Goal: Task Accomplishment & Management: Manage account settings

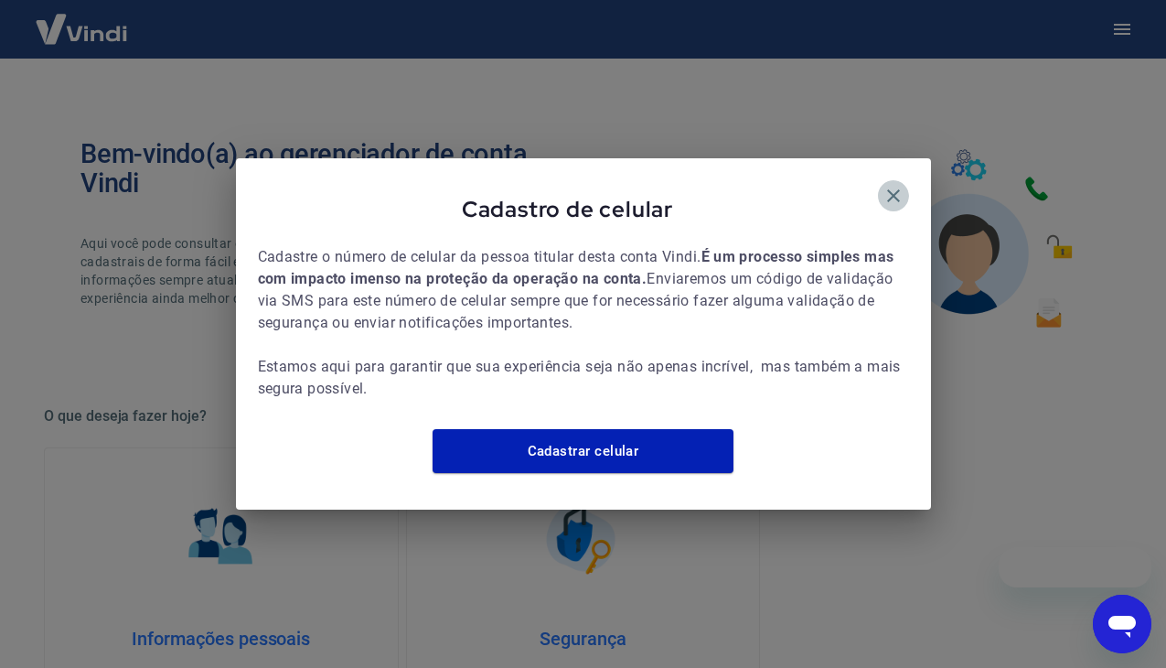
click at [900, 185] on icon "button" at bounding box center [894, 196] width 22 height 22
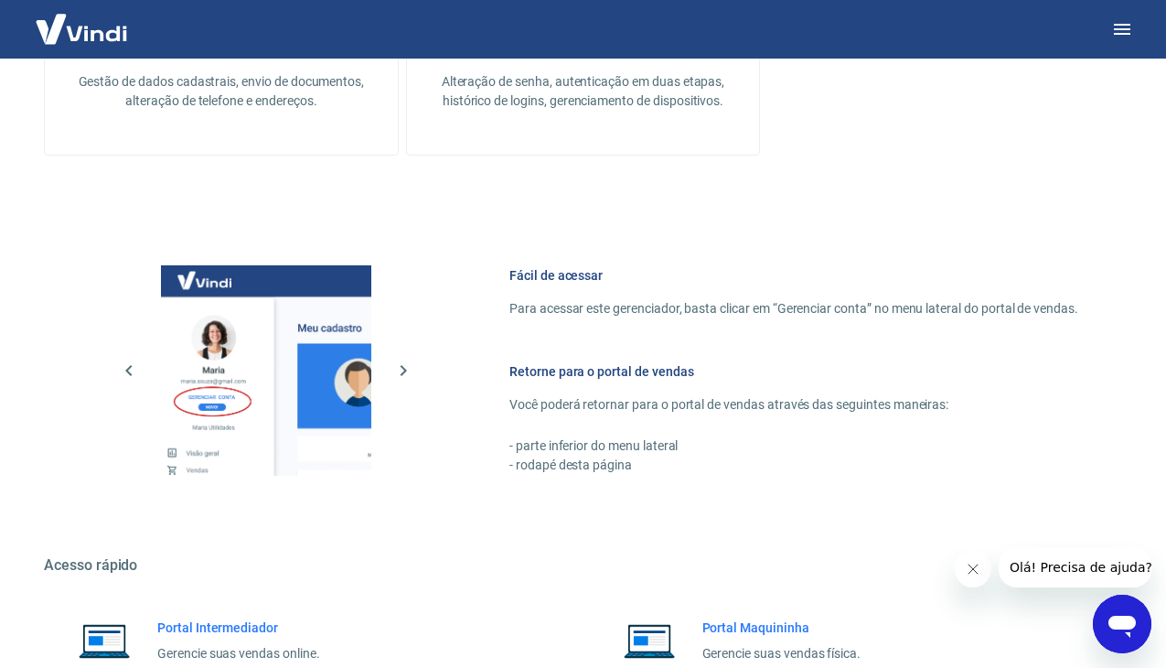
scroll to position [758, 0]
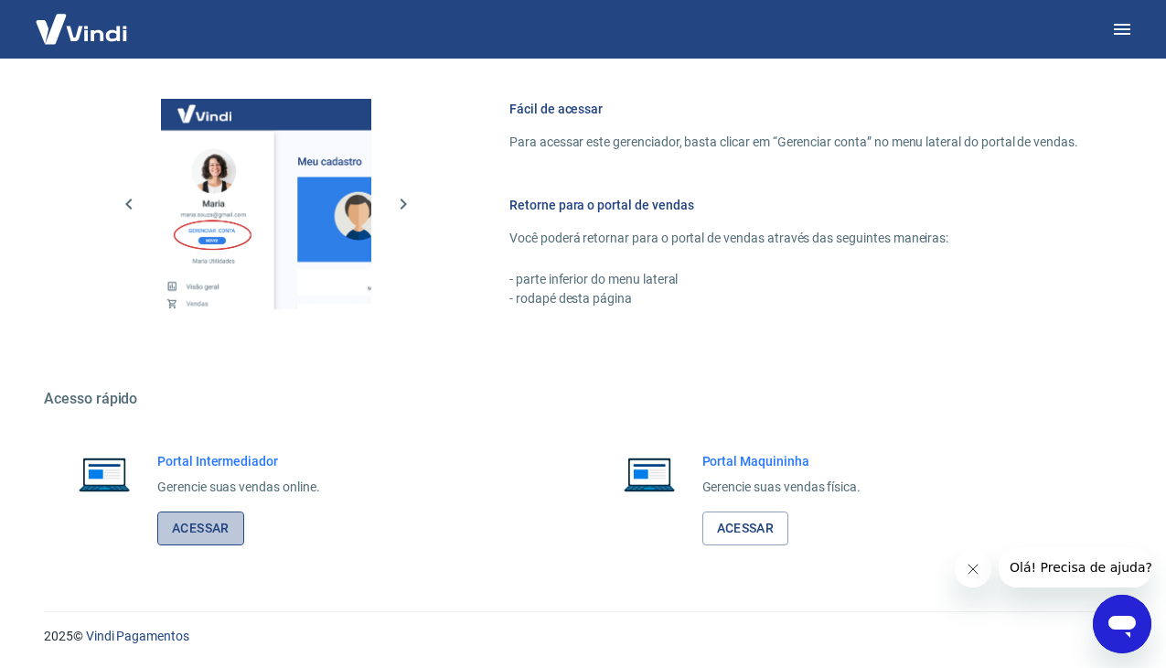
click at [188, 519] on link "Acessar" at bounding box center [200, 528] width 87 height 34
